Goal: Find specific page/section: Find specific page/section

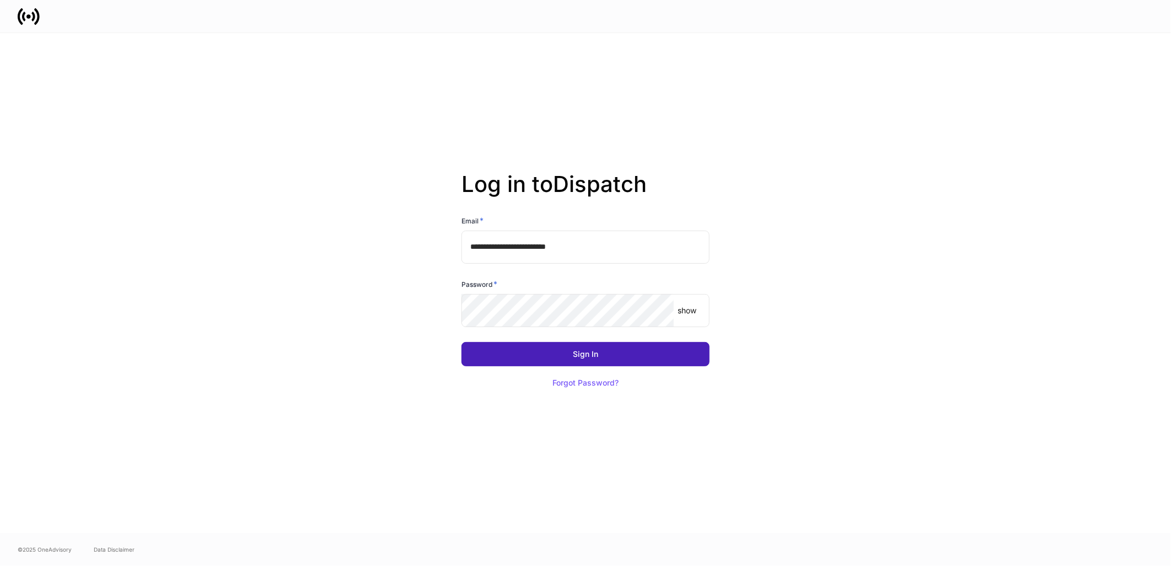
click at [563, 356] on button "Sign In" at bounding box center [586, 354] width 248 height 24
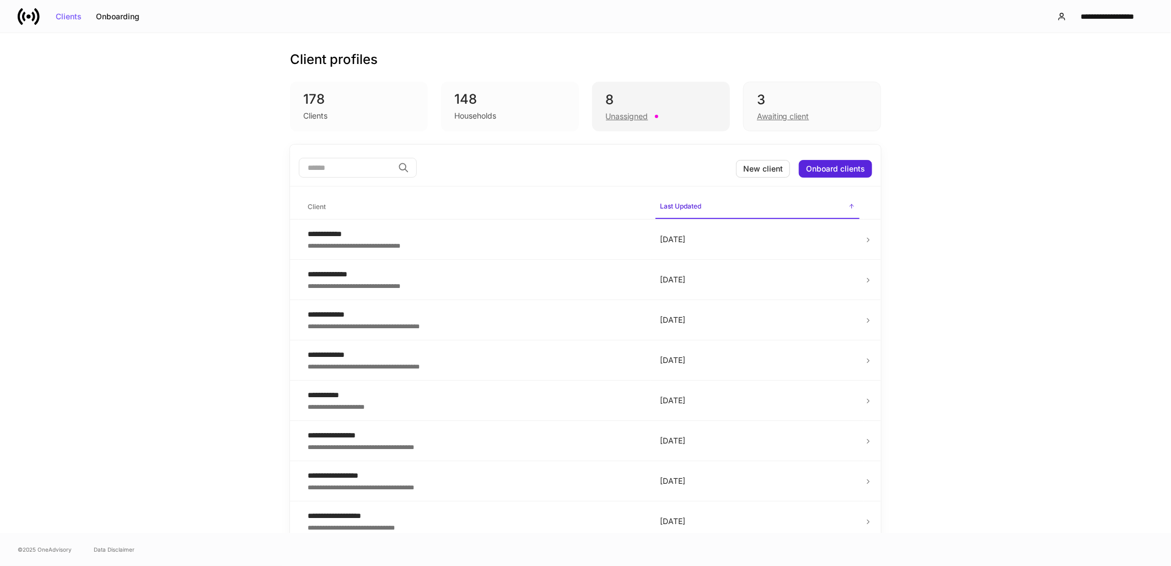
click at [625, 109] on div "Unassigned" at bounding box center [661, 115] width 110 height 13
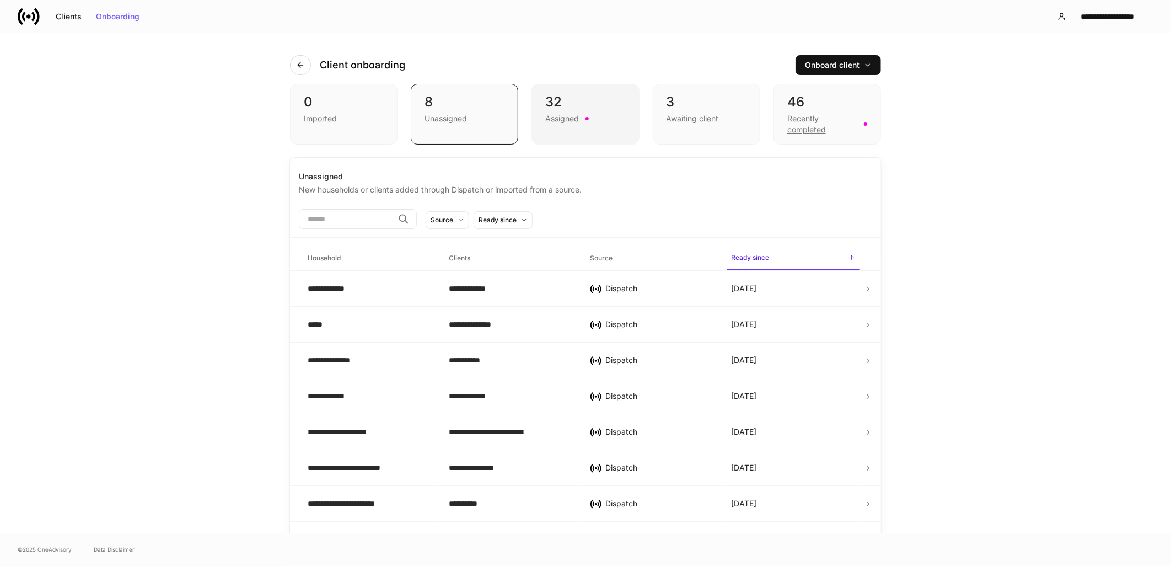
click at [614, 124] on div "Assigned" at bounding box center [585, 117] width 80 height 13
